Goal: Use online tool/utility: Utilize a website feature to perform a specific function

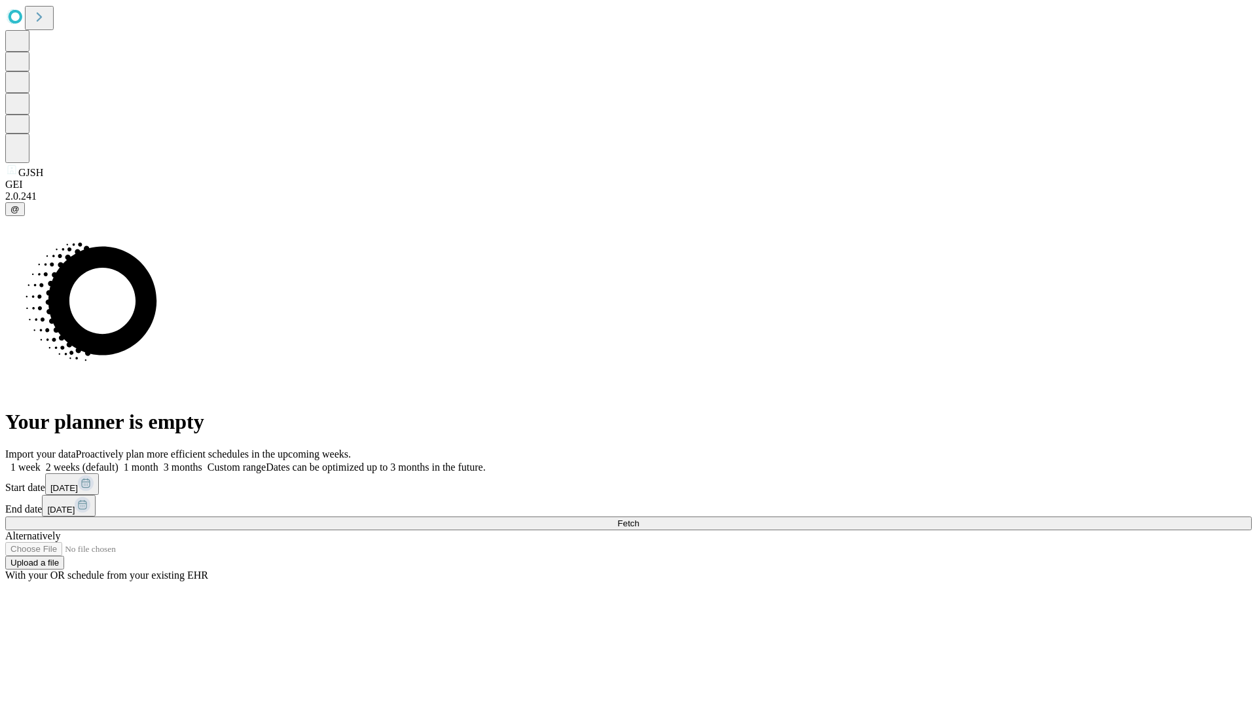
click at [639, 518] on span "Fetch" at bounding box center [628, 523] width 22 height 10
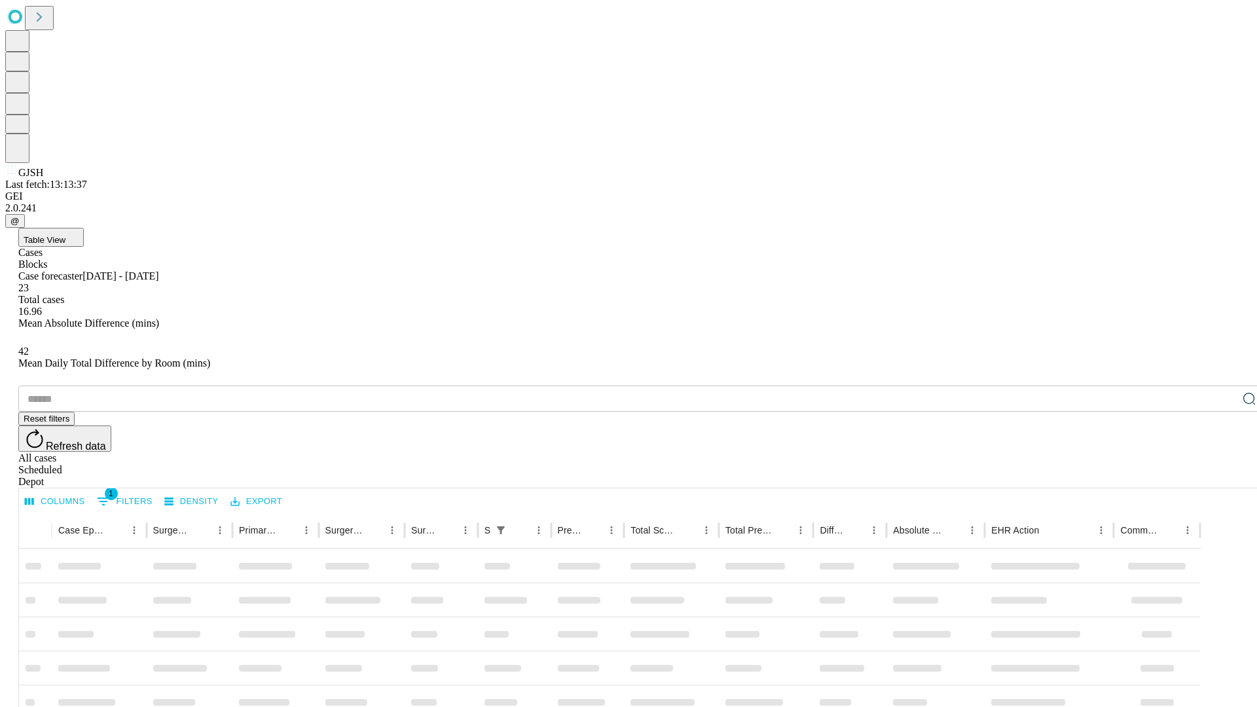
click at [65, 235] on span "Table View" at bounding box center [45, 240] width 42 height 10
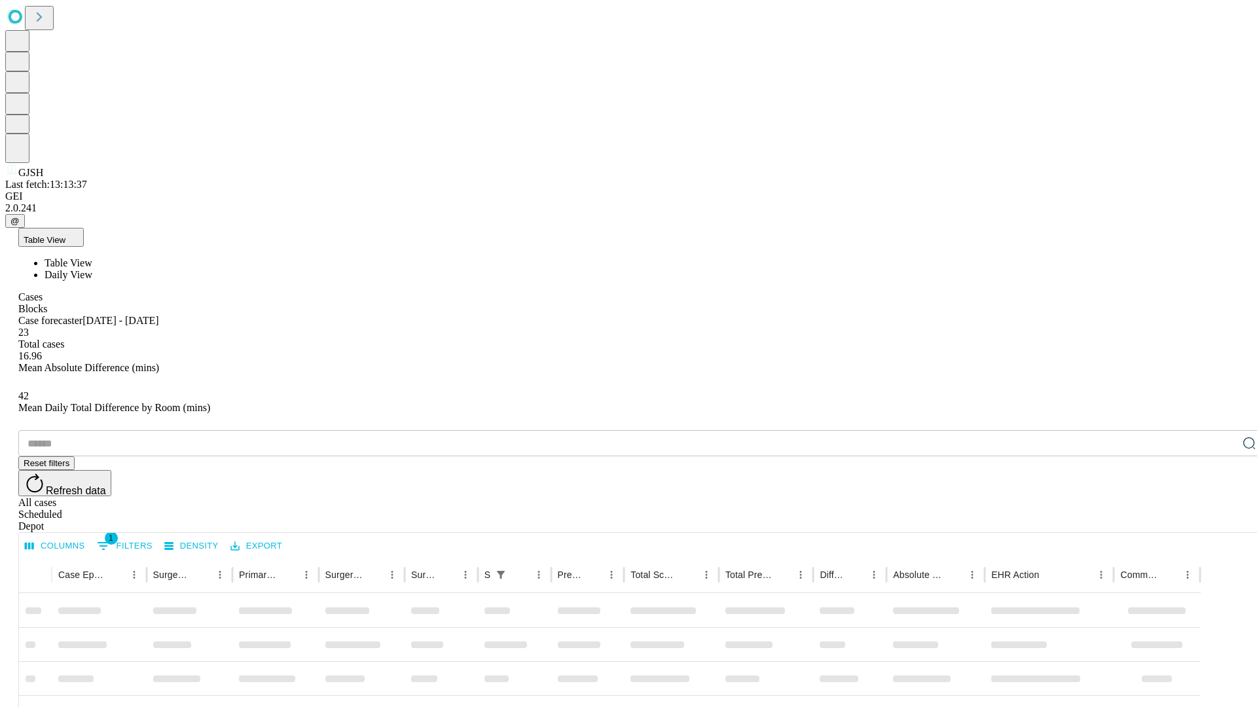
click at [92, 269] on span "Daily View" at bounding box center [69, 274] width 48 height 11
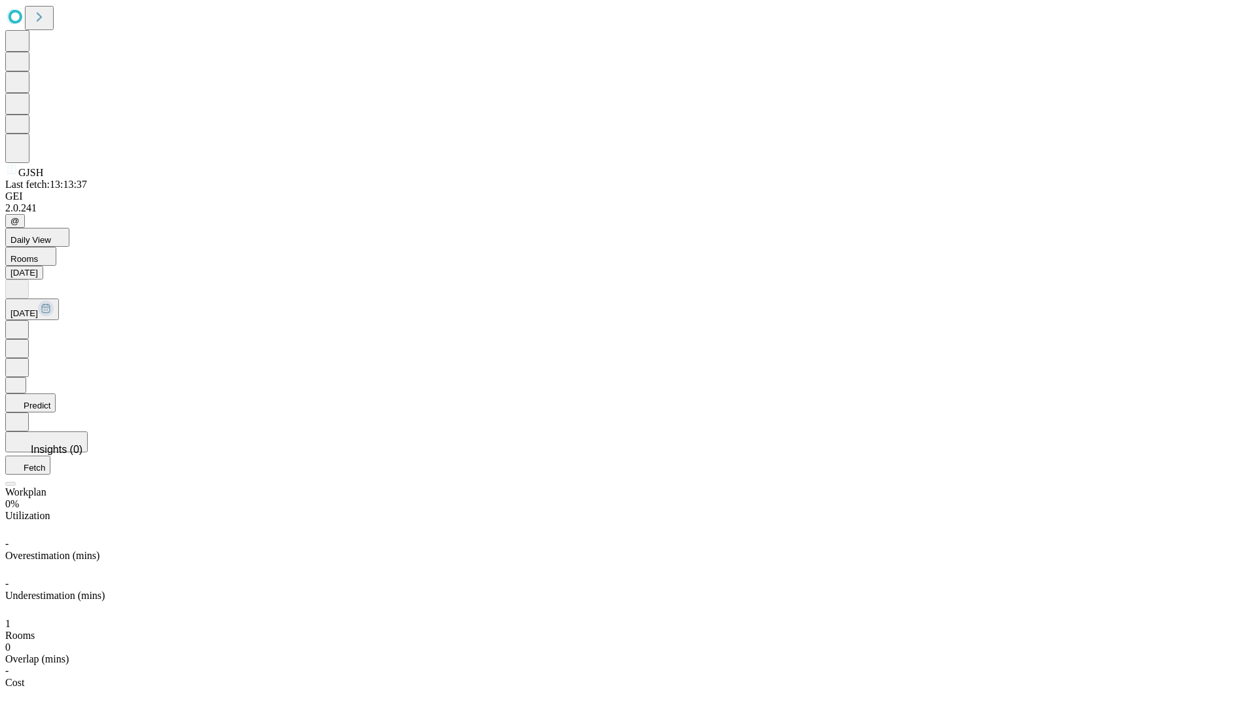
click at [56, 393] on button "Predict" at bounding box center [30, 402] width 50 height 19
